Goal: Check status

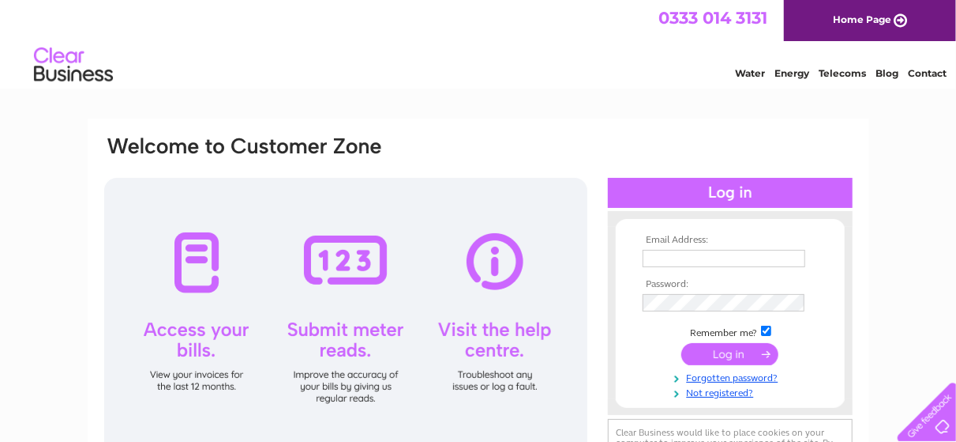
type input "doc@estrategia.uk"
click at [728, 349] on input "submit" at bounding box center [730, 354] width 97 height 22
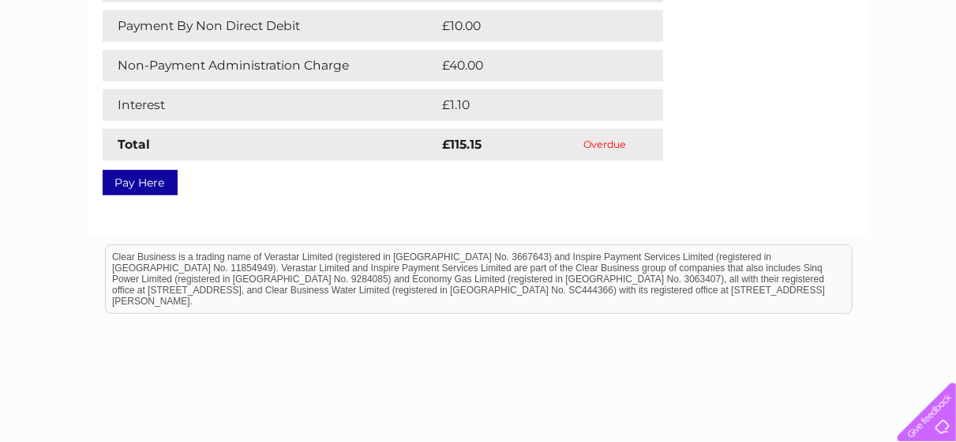
scroll to position [355, 0]
